Goal: Task Accomplishment & Management: Use online tool/utility

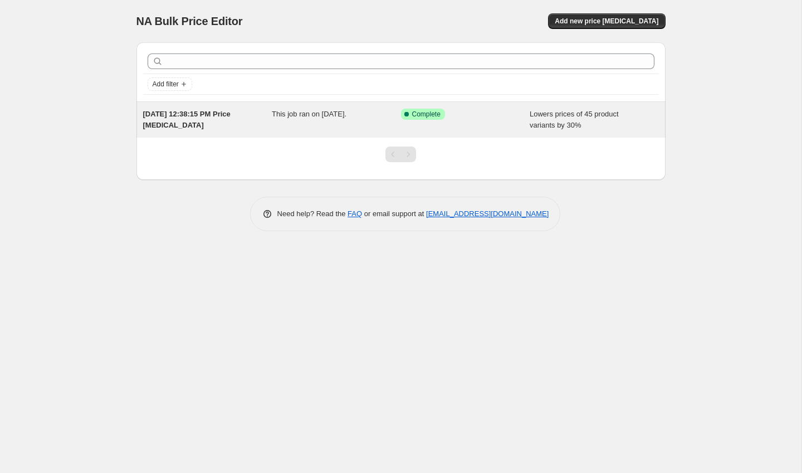
click at [520, 121] on div "Success Complete Complete" at bounding box center [465, 120] width 129 height 22
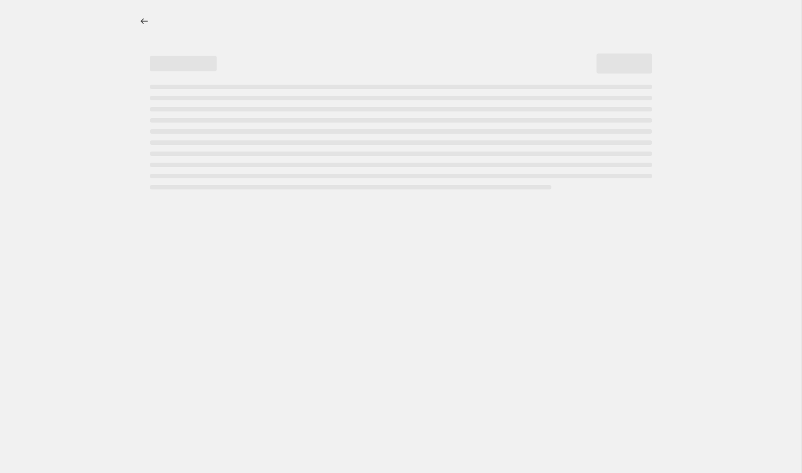
select select "percentage"
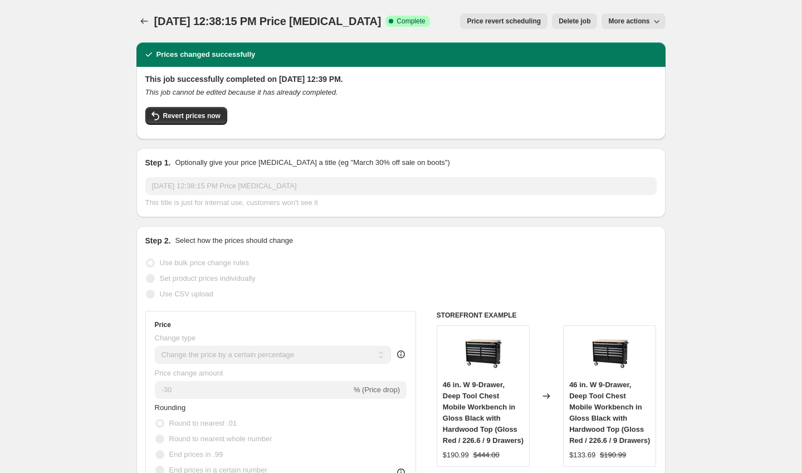
click at [580, 22] on span "Delete job" at bounding box center [575, 21] width 32 height 9
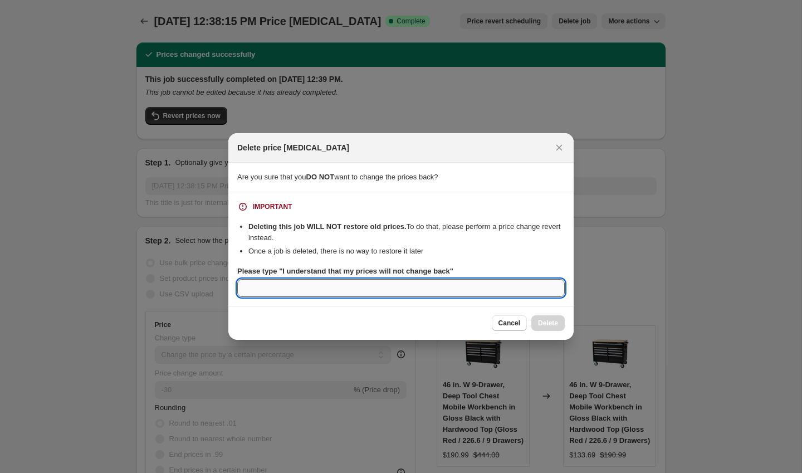
click at [489, 287] on input "Please type "I understand that my prices will not change back"" at bounding box center [400, 288] width 327 height 18
type input "ghg"
click at [564, 148] on icon "Close" at bounding box center [559, 147] width 11 height 11
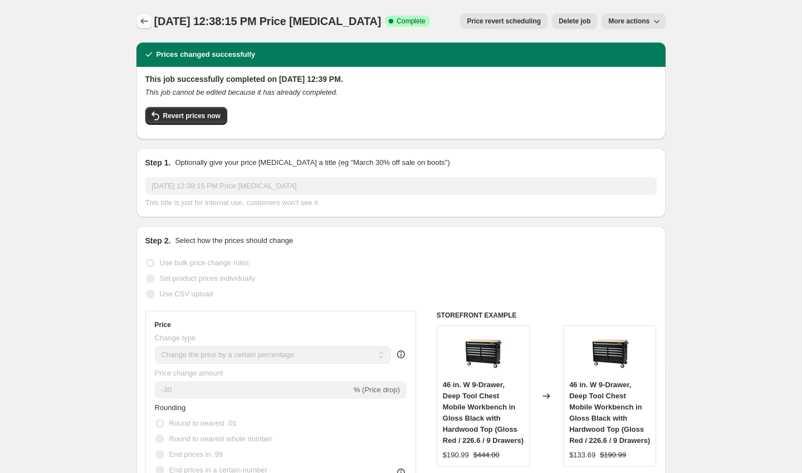
click at [144, 21] on icon "Price change jobs" at bounding box center [144, 21] width 11 height 11
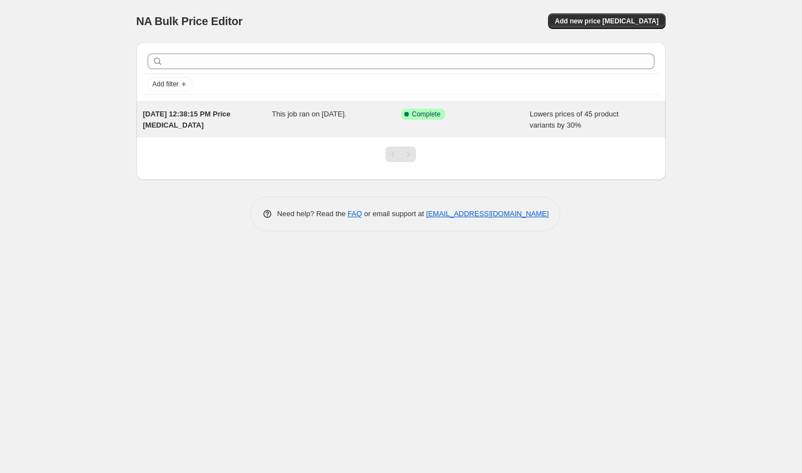
click at [447, 114] on div "Success Complete Complete" at bounding box center [457, 114] width 112 height 11
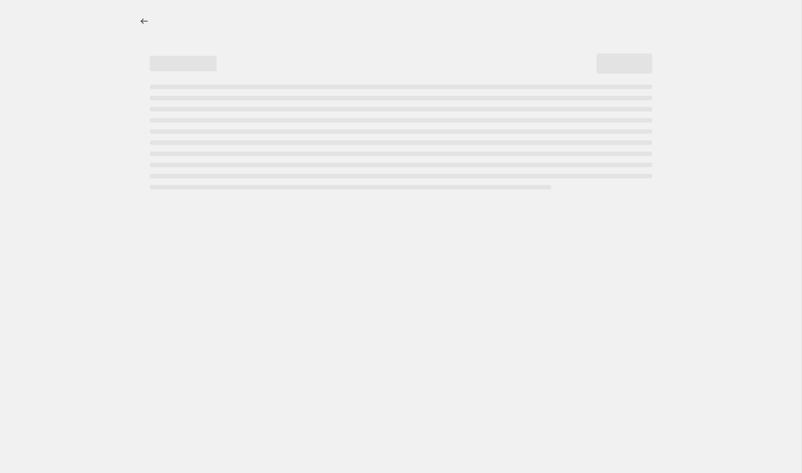
select select "percentage"
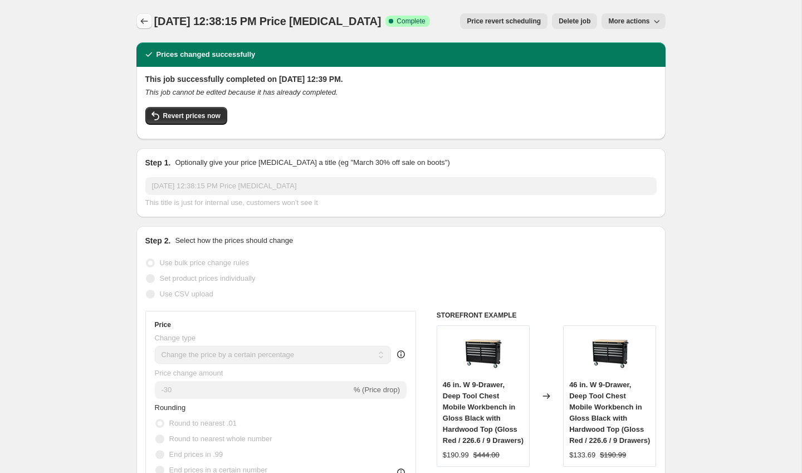
click at [141, 18] on icon "Price change jobs" at bounding box center [144, 21] width 11 height 11
